Goal: Information Seeking & Learning: Learn about a topic

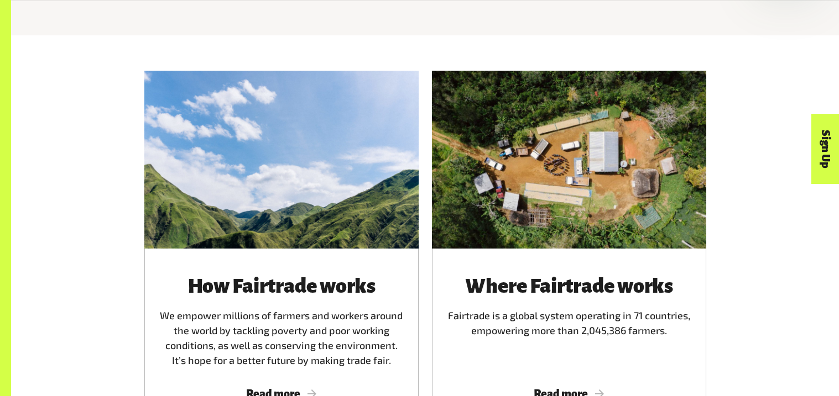
scroll to position [708, 0]
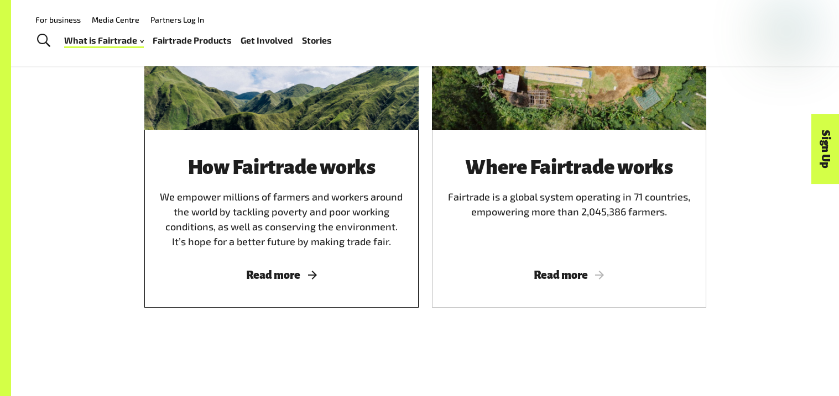
click at [342, 285] on div "How Fairtrade works We empower millions of farmers and workers around the world…" at bounding box center [281, 219] width 274 height 178
click at [560, 288] on div "Where Fairtrade works Fairtrade is a global system operating in 71 countries, e…" at bounding box center [569, 219] width 274 height 178
click at [239, 257] on div "How Fairtrade works We empower millions of farmers and workers around the world…" at bounding box center [281, 219] width 274 height 178
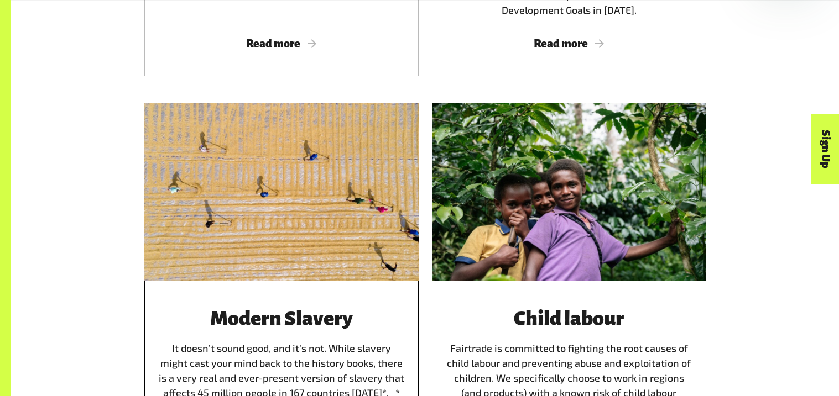
scroll to position [1573, 0]
